Goal: Obtain resource: Download file/media

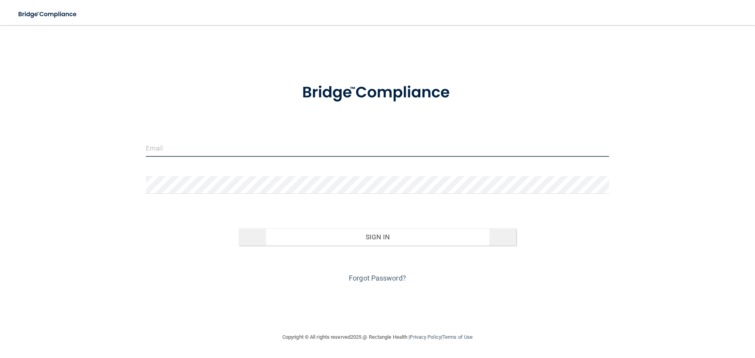
type input "[EMAIL_ADDRESS][DOMAIN_NAME]"
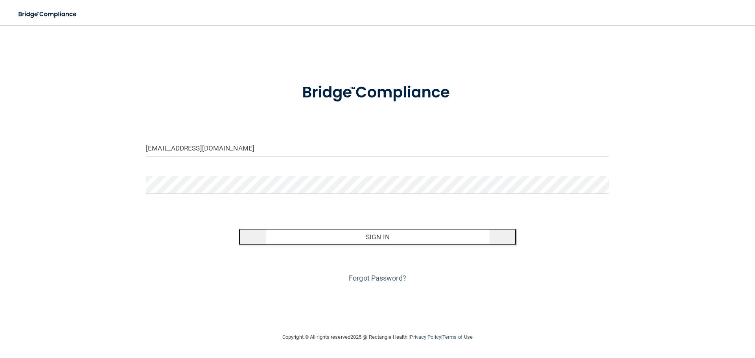
click at [384, 233] on button "Sign In" at bounding box center [378, 236] width 278 height 17
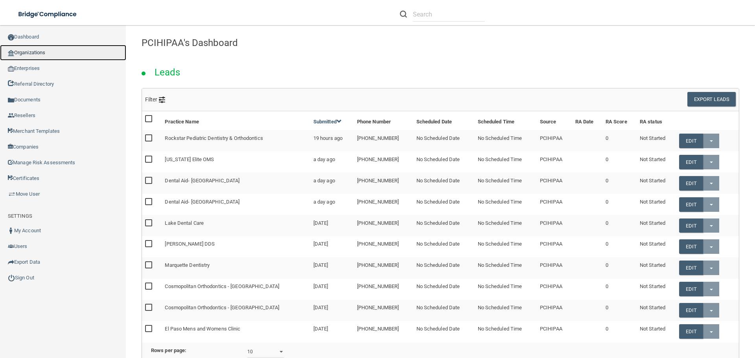
click at [31, 50] on link "Organizations" at bounding box center [63, 53] width 126 height 16
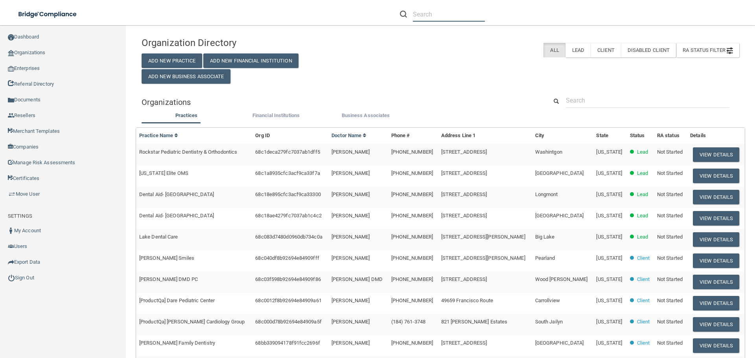
click at [424, 14] on input "text" at bounding box center [449, 14] width 72 height 15
paste input "[PERSON_NAME] Dentistry"
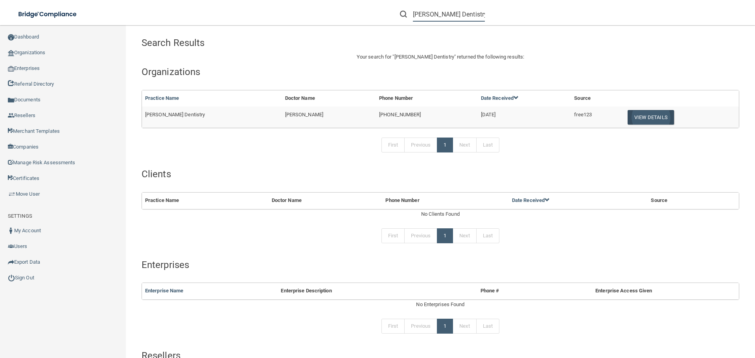
type input "[PERSON_NAME] Dentistry"
click at [631, 119] on button "View Details" at bounding box center [651, 117] width 46 height 15
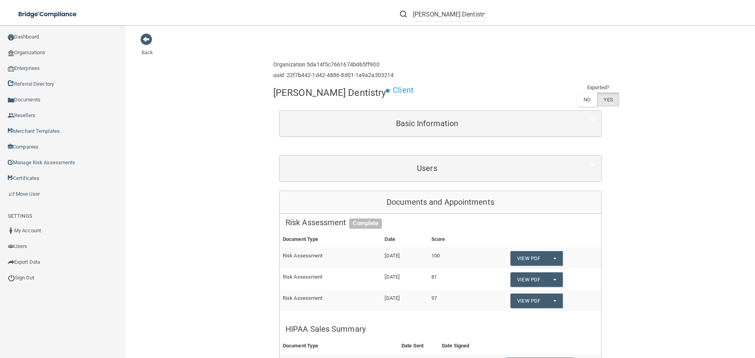
scroll to position [236, 0]
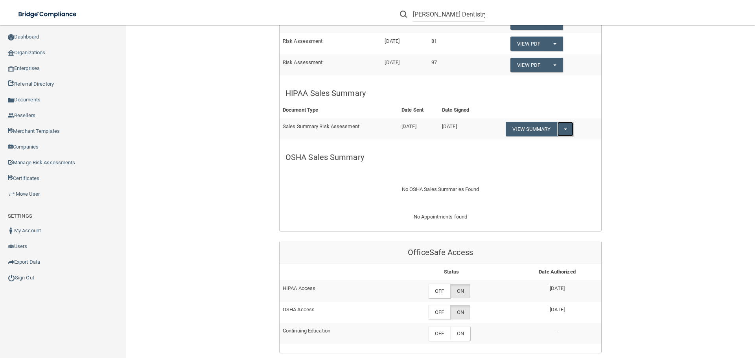
click at [563, 128] on button "Split button!" at bounding box center [565, 129] width 16 height 15
click at [536, 142] on link "Download as PDF" at bounding box center [538, 145] width 65 height 12
